Goal: Find specific page/section: Find specific page/section

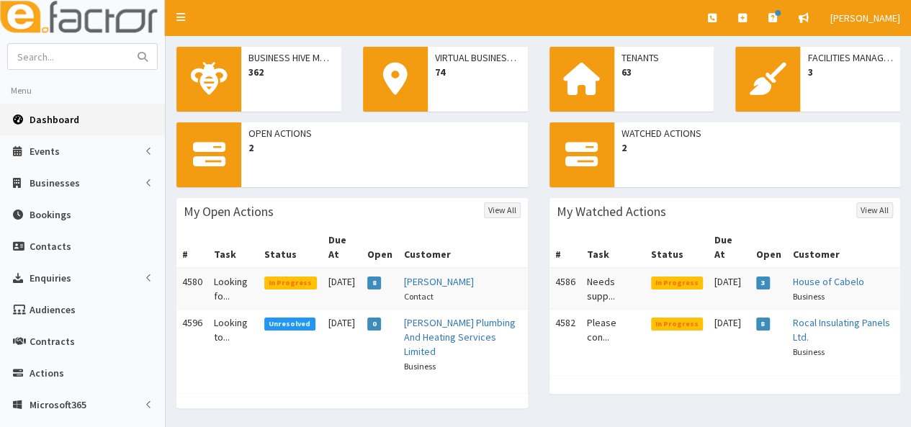
click at [220, 329] on td "Looking to..." at bounding box center [233, 345] width 50 height 70
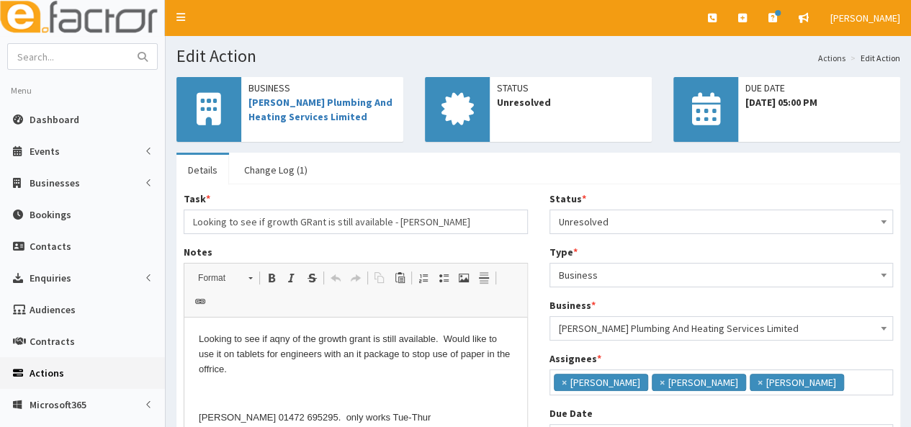
scroll to position [9, 0]
click at [53, 114] on span "Dashboard" at bounding box center [55, 119] width 50 height 13
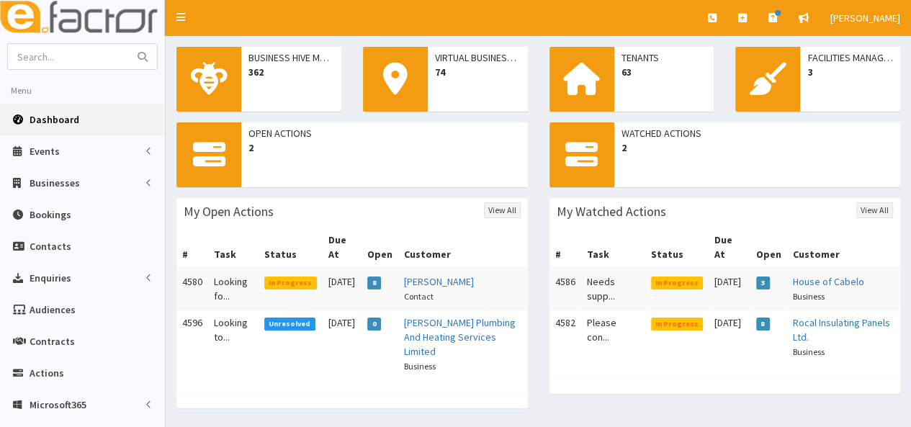
click at [238, 268] on td "Looking fo..." at bounding box center [233, 289] width 50 height 42
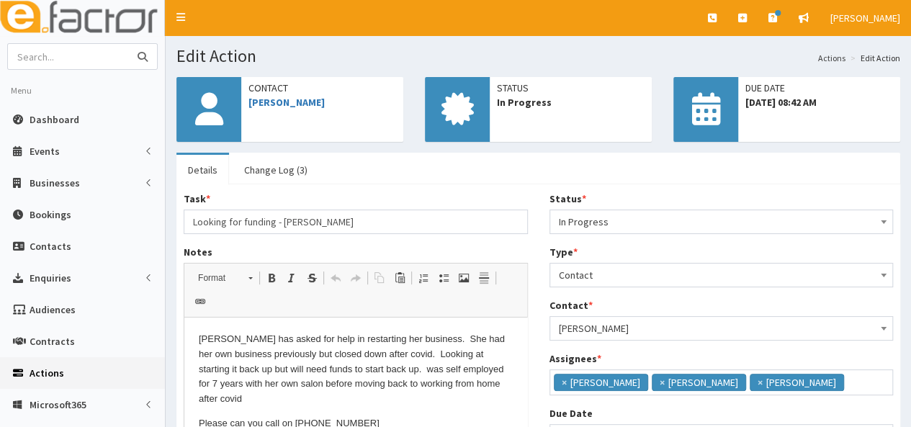
click at [94, 60] on input "text" at bounding box center [68, 56] width 121 height 25
